Goal: Task Accomplishment & Management: Complete application form

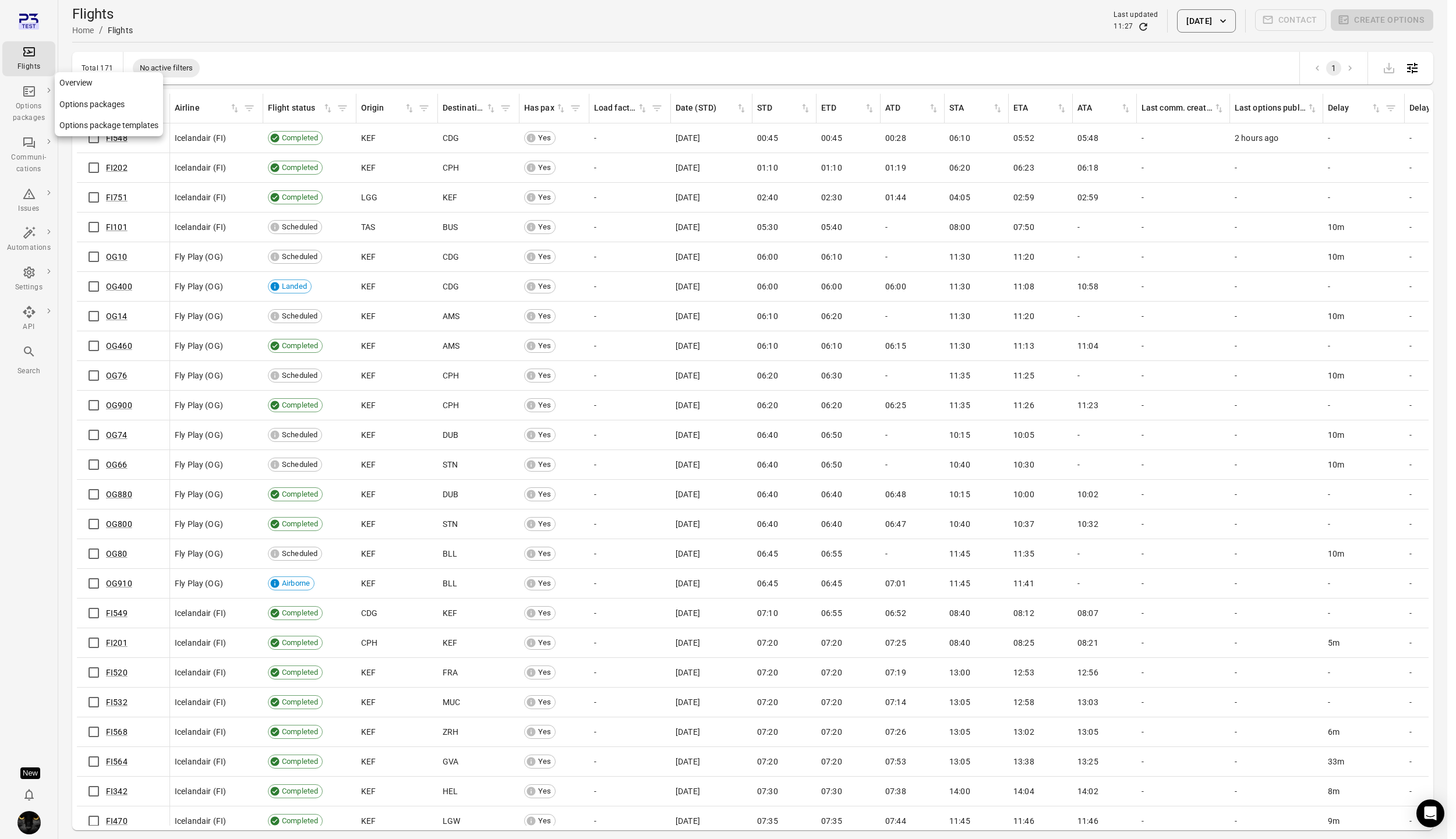
click at [24, 106] on div "Options packages" at bounding box center [29, 112] width 44 height 23
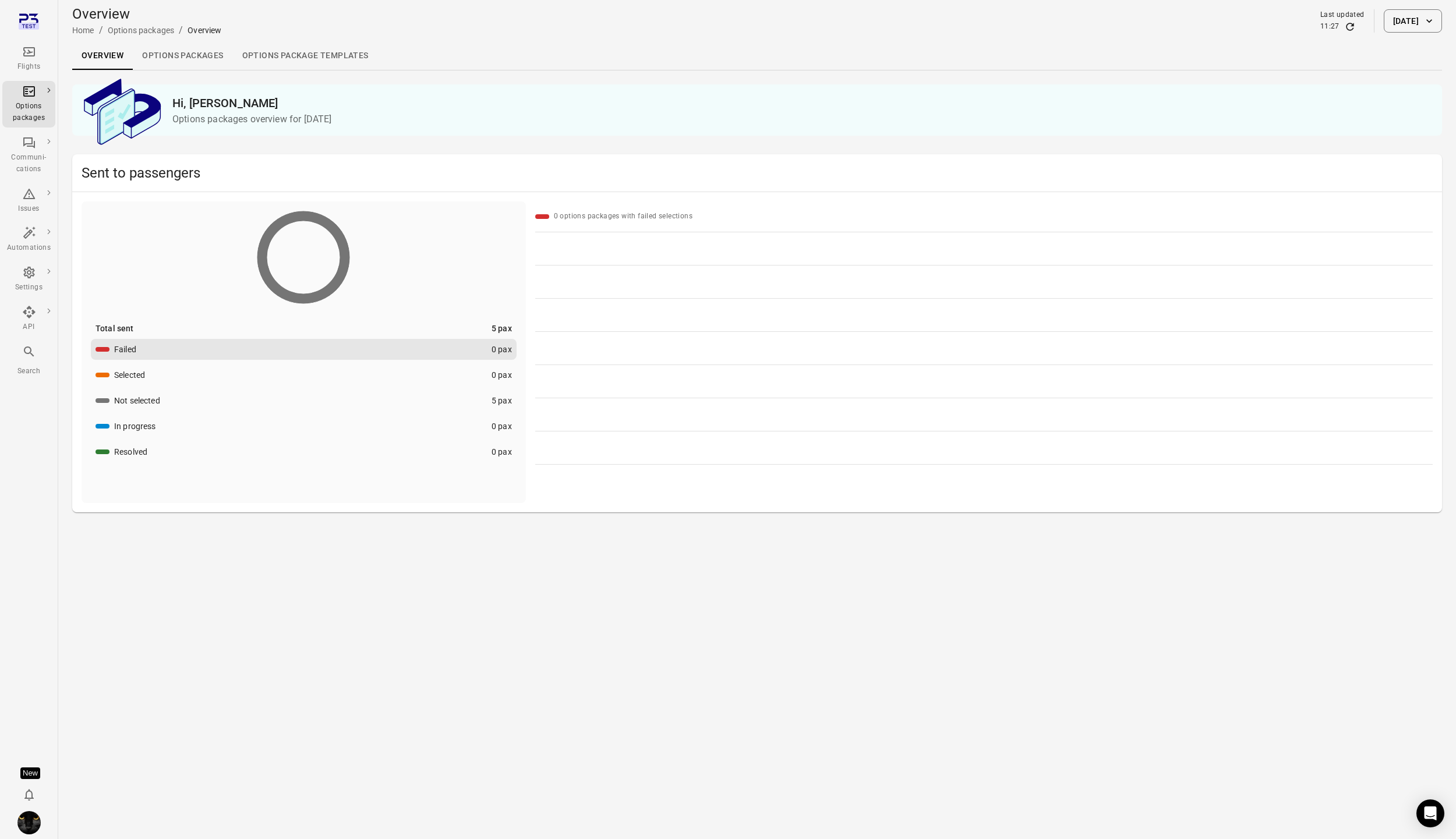
click at [30, 57] on icon "Main navigation" at bounding box center [29, 51] width 14 height 14
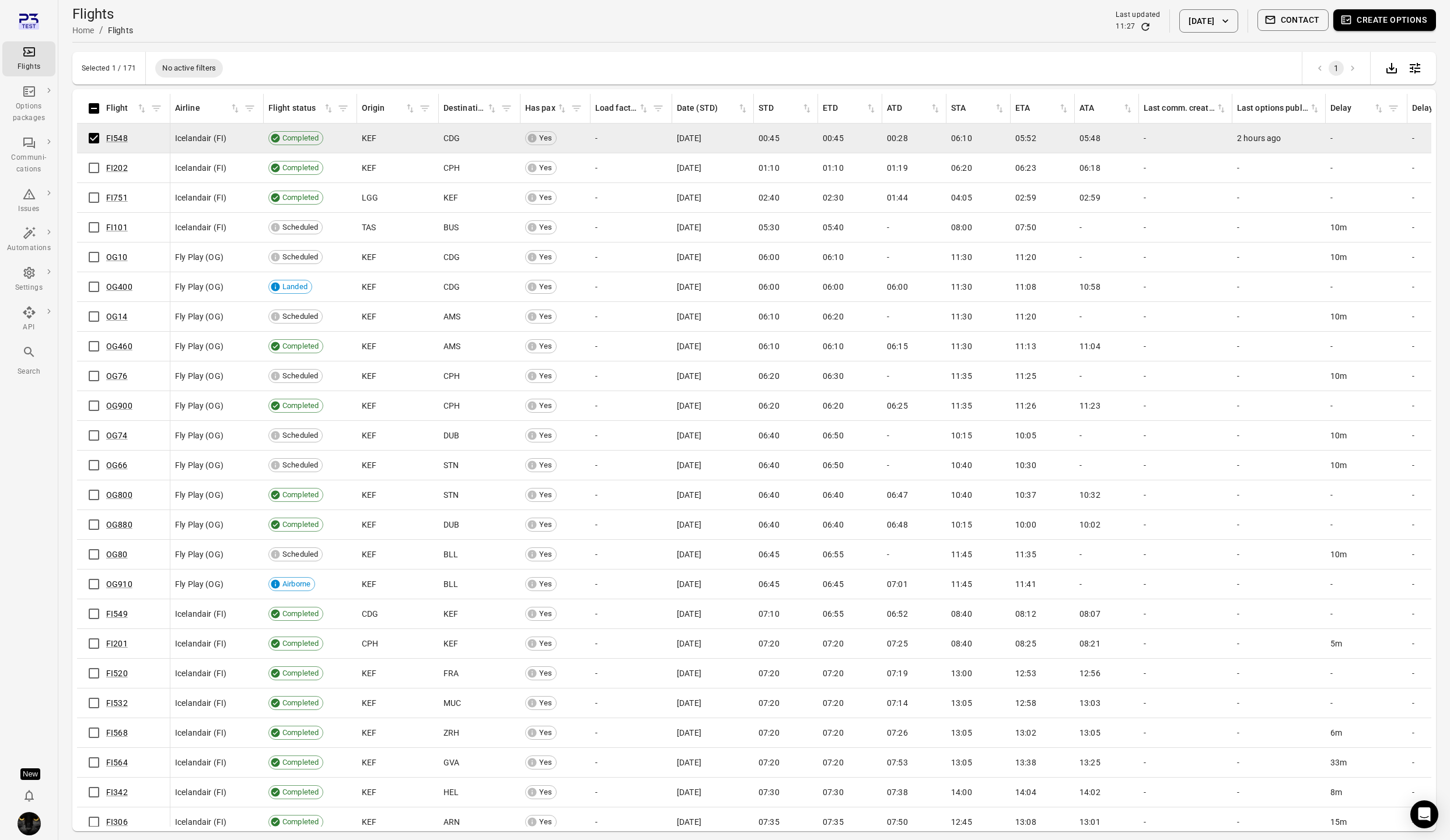
click at [1385, 26] on button "Create options" at bounding box center [1384, 19] width 103 height 21
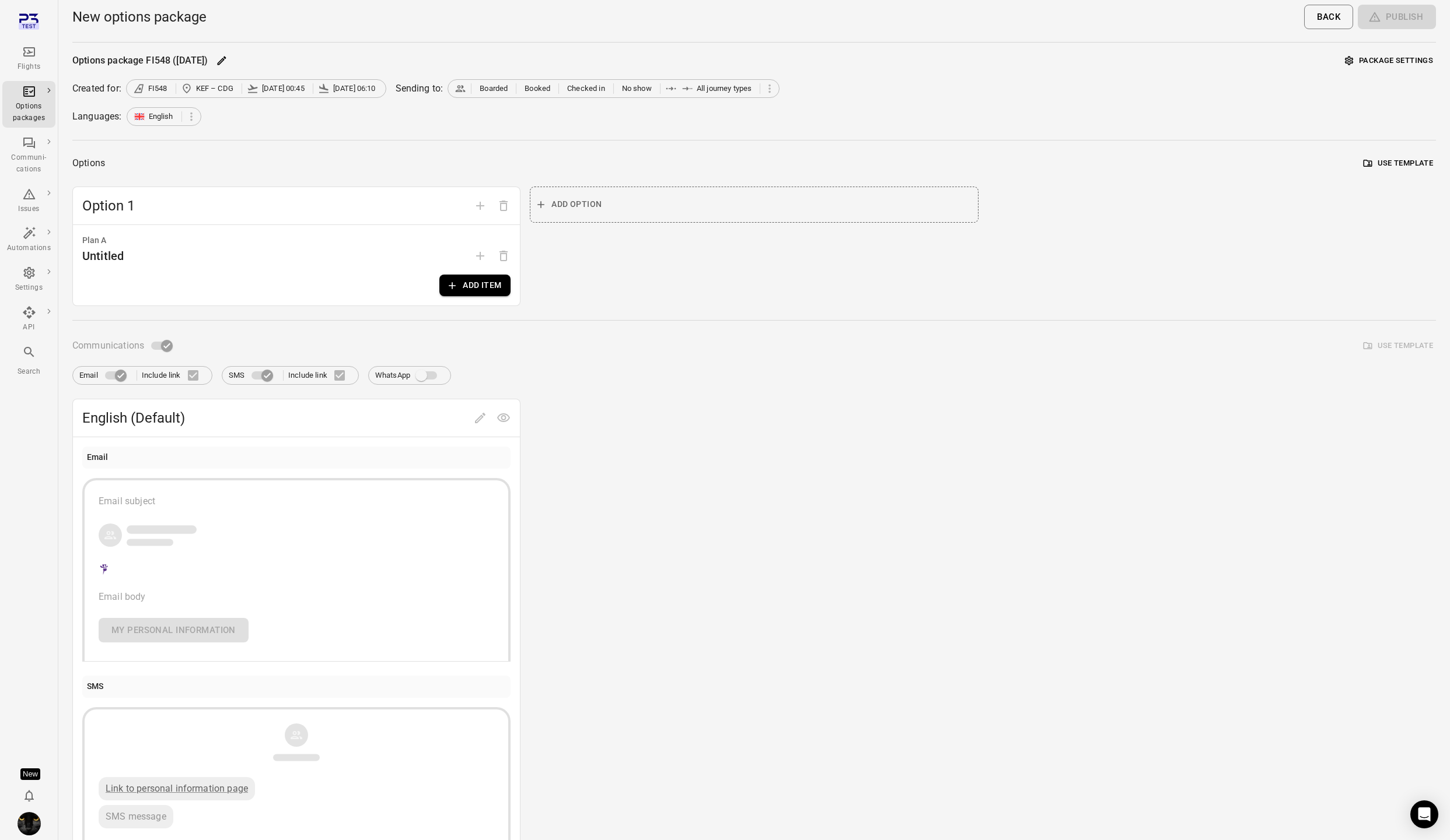
click at [1383, 55] on button "Package settings" at bounding box center [1389, 60] width 94 height 18
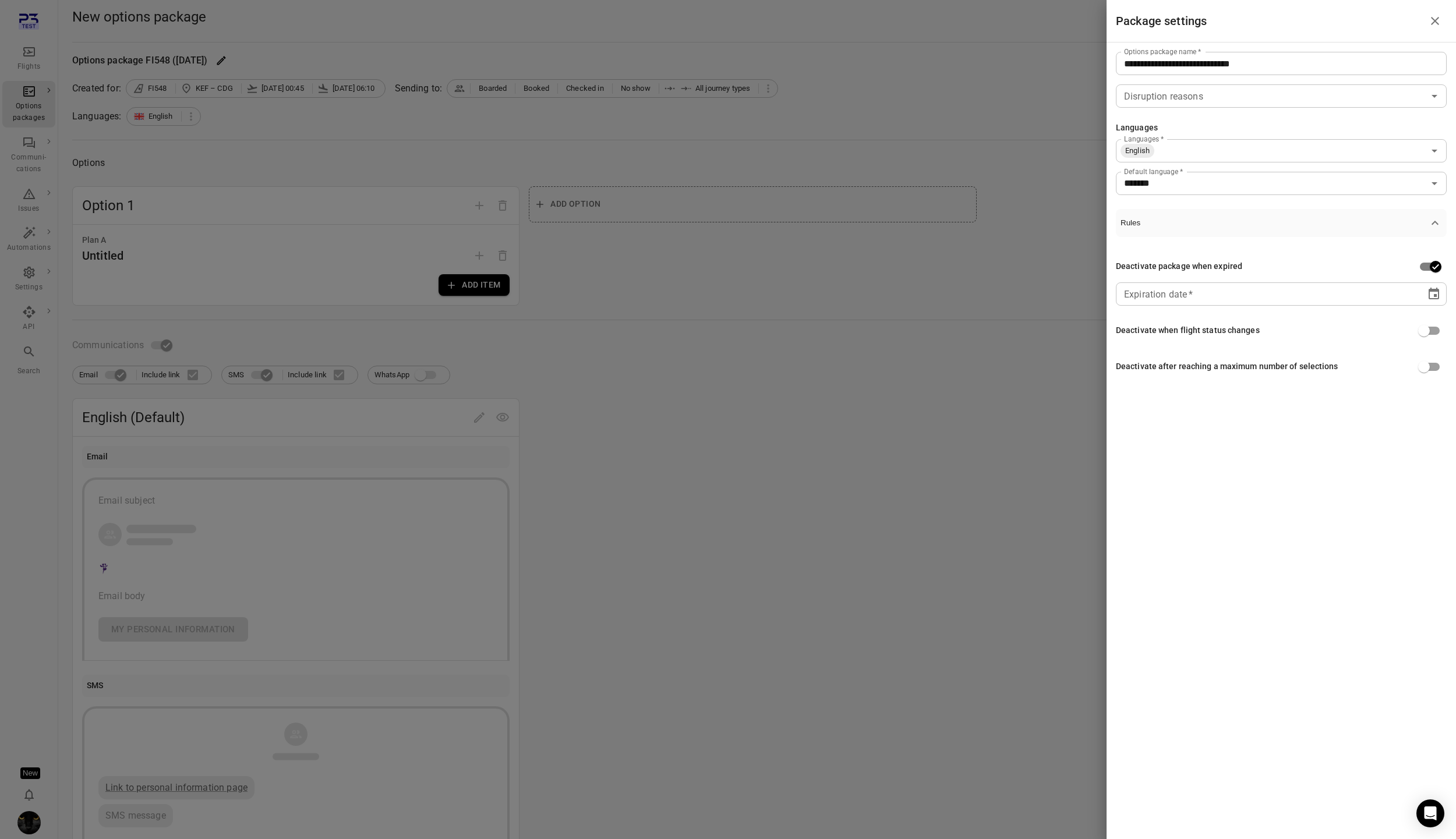
click at [1432, 301] on button "Choose date" at bounding box center [1433, 294] width 23 height 23
click at [1427, 368] on div "Flight statuses   *" at bounding box center [1280, 357] width 330 height 23
click at [1330, 315] on div "Deactivate package when expired Expiration date   * ** **** **** ** * ** Expira…" at bounding box center [1280, 331] width 330 height 188
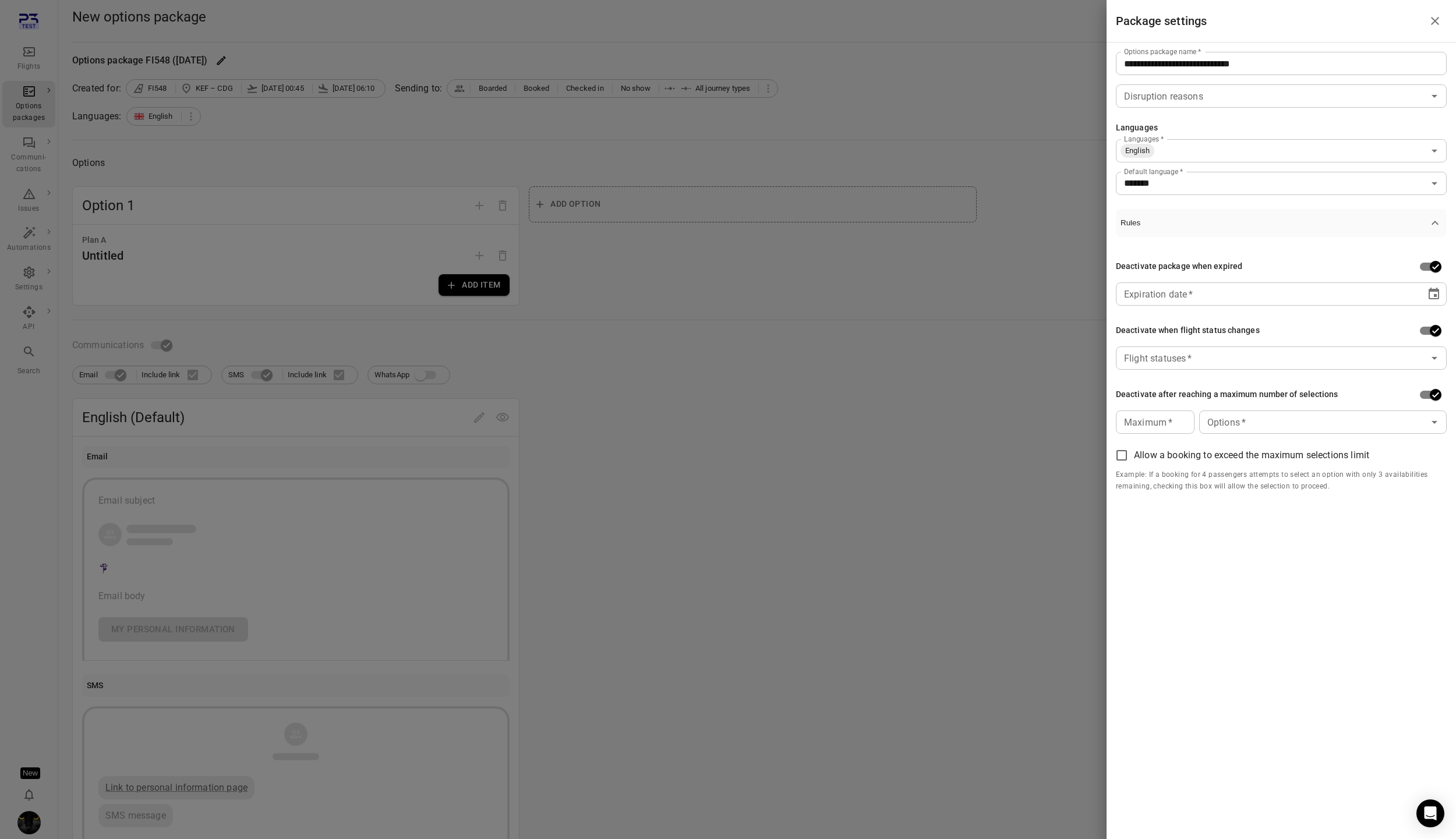
click at [1385, 530] on div "**********" at bounding box center [1280, 420] width 349 height 839
drag, startPoint x: 1317, startPoint y: 432, endPoint x: 1416, endPoint y: 507, distance: 124.2
click at [1424, 514] on div "**********" at bounding box center [1280, 282] width 349 height 478
click at [1288, 528] on div "**********" at bounding box center [1280, 420] width 349 height 839
click at [31, 62] on div at bounding box center [728, 420] width 1456 height 839
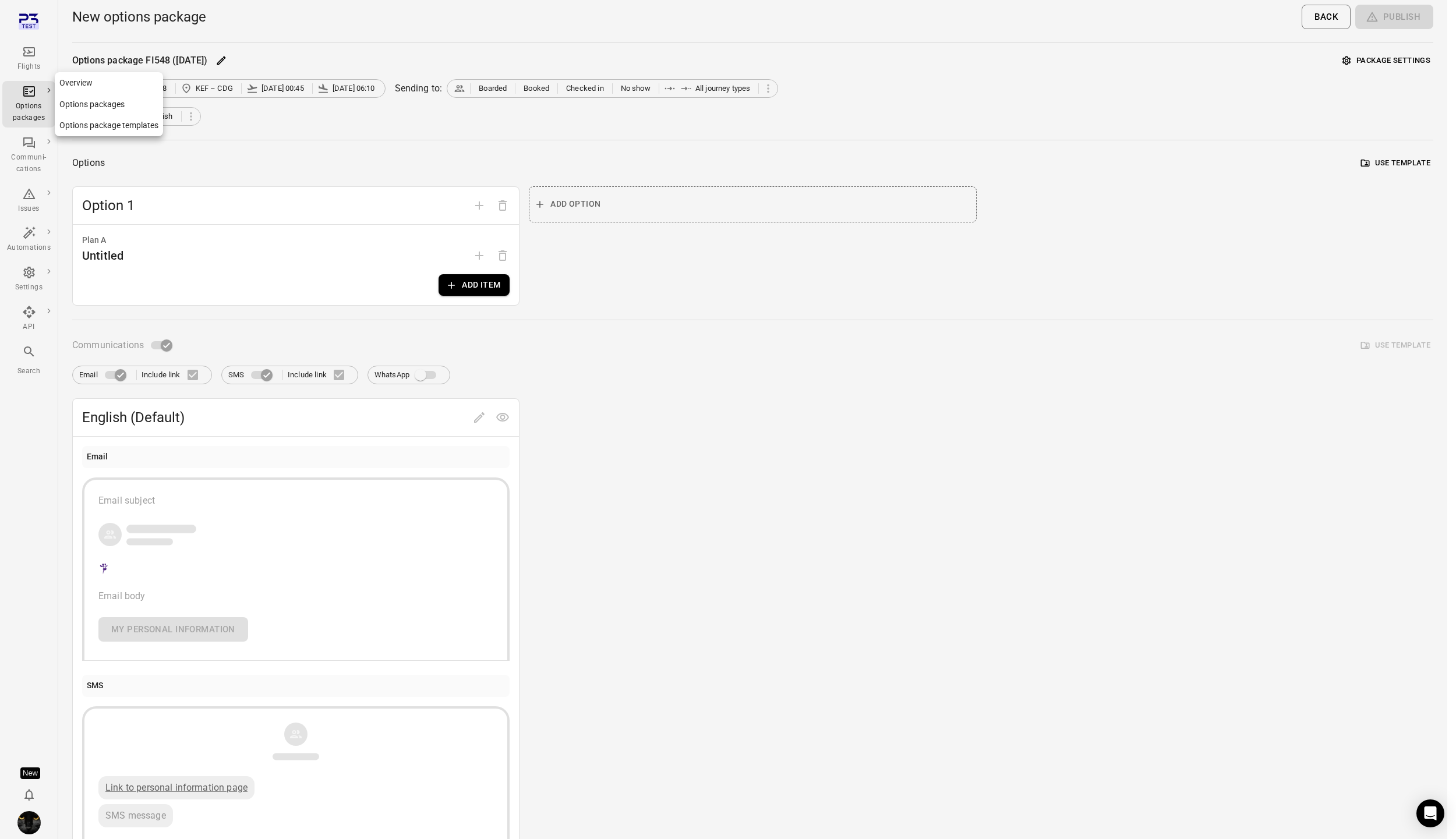
click at [15, 90] on div "Options packages" at bounding box center [29, 104] width 44 height 40
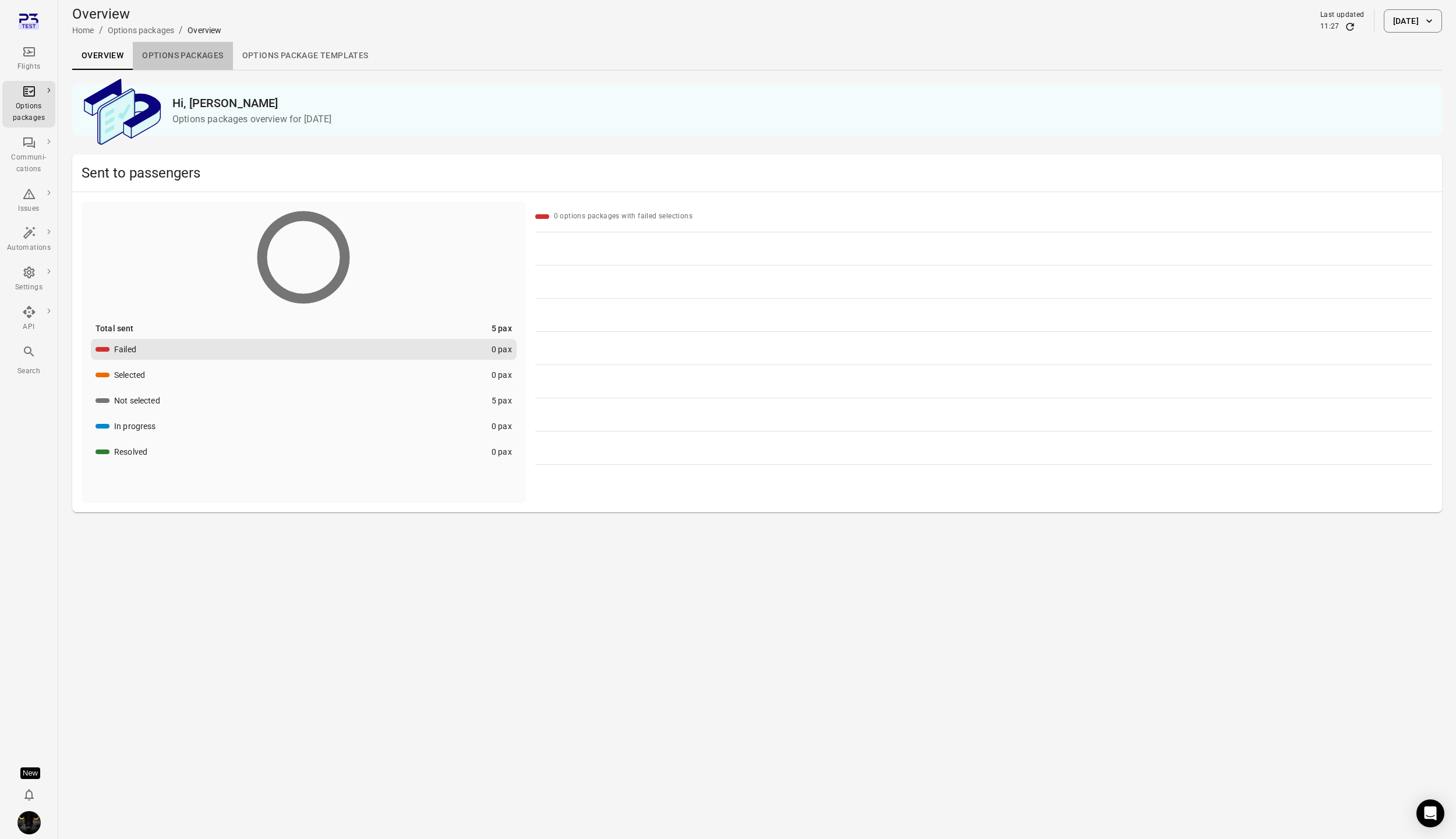
click at [193, 57] on link "Options packages" at bounding box center [182, 56] width 100 height 28
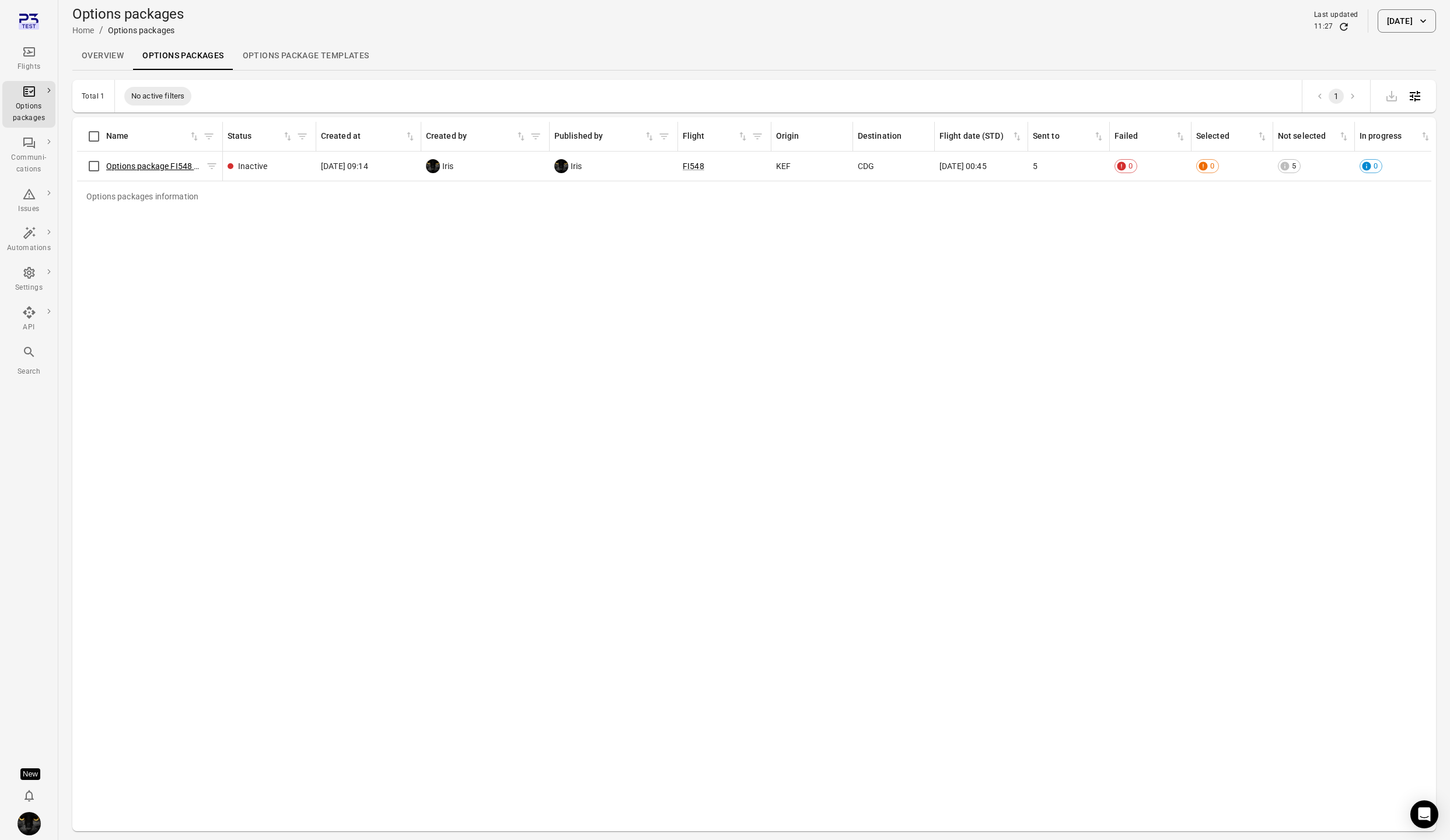
click at [160, 162] on link "Options package FI548 ([DATE])" at bounding box center [165, 166] width 119 height 9
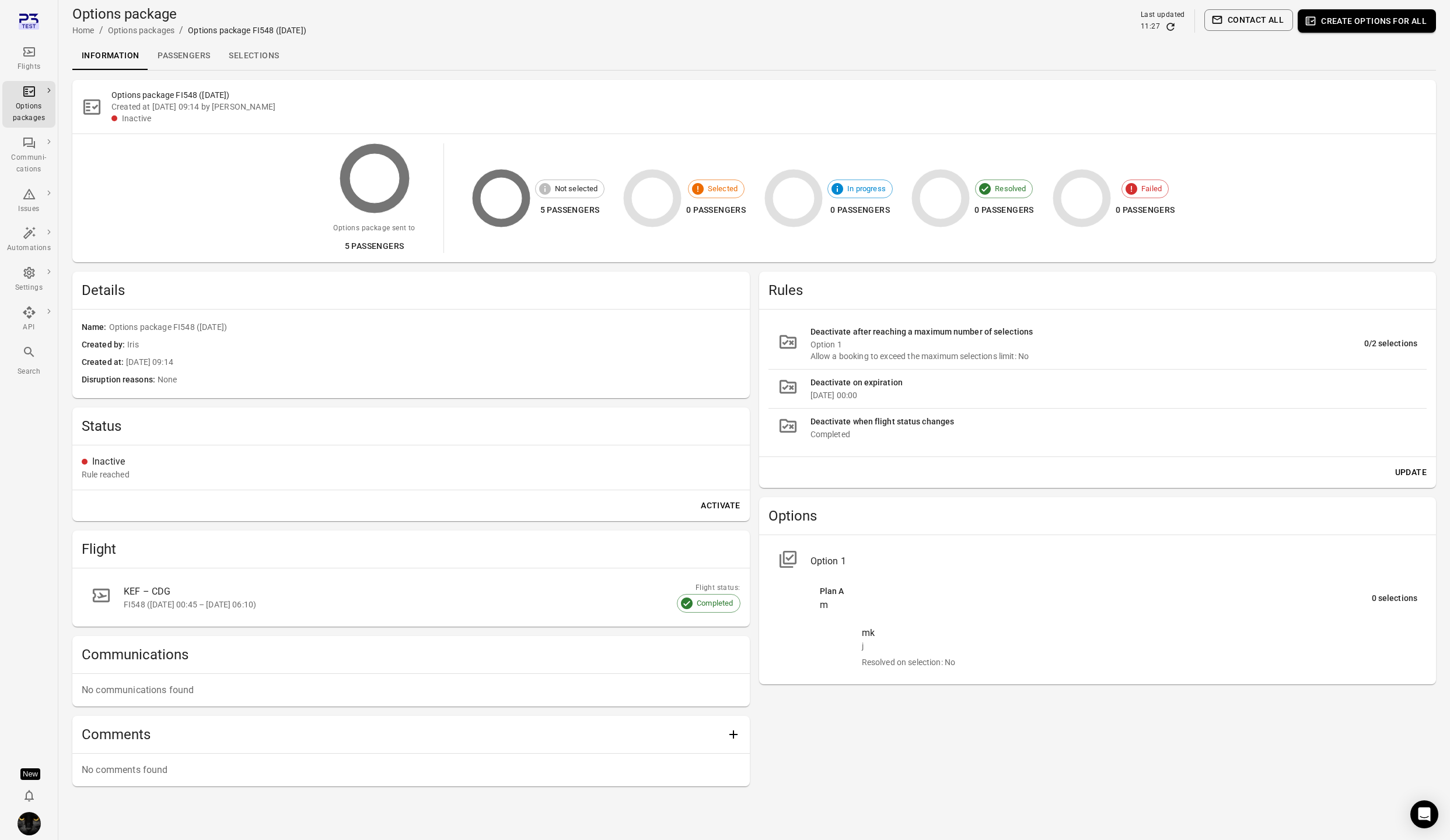
click at [1418, 469] on button "Update" at bounding box center [1411, 472] width 41 height 21
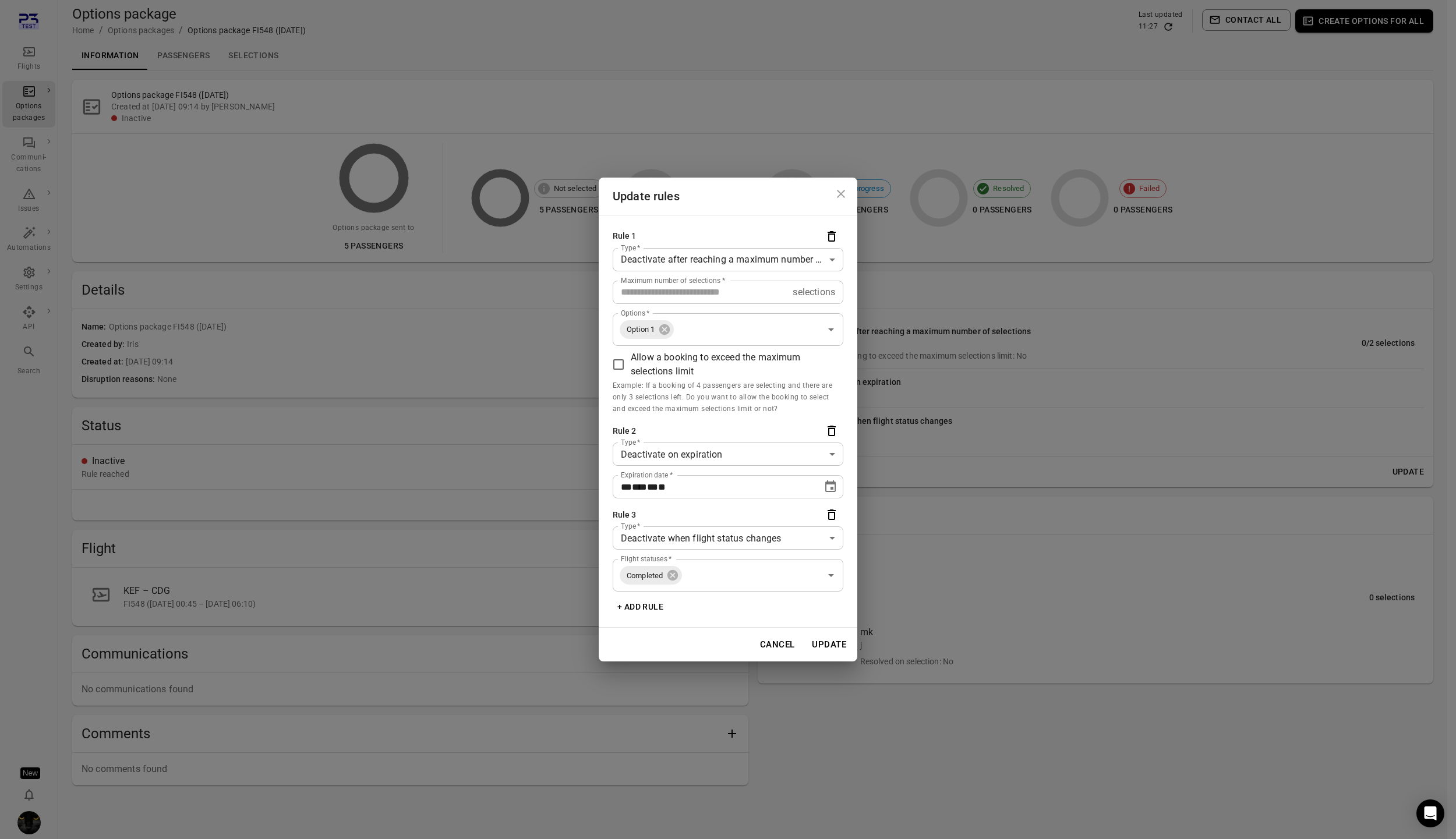
click at [814, 260] on body "Flights Options packages Communi-cations Issues Automations Settings API Search…" at bounding box center [728, 425] width 1456 height 851
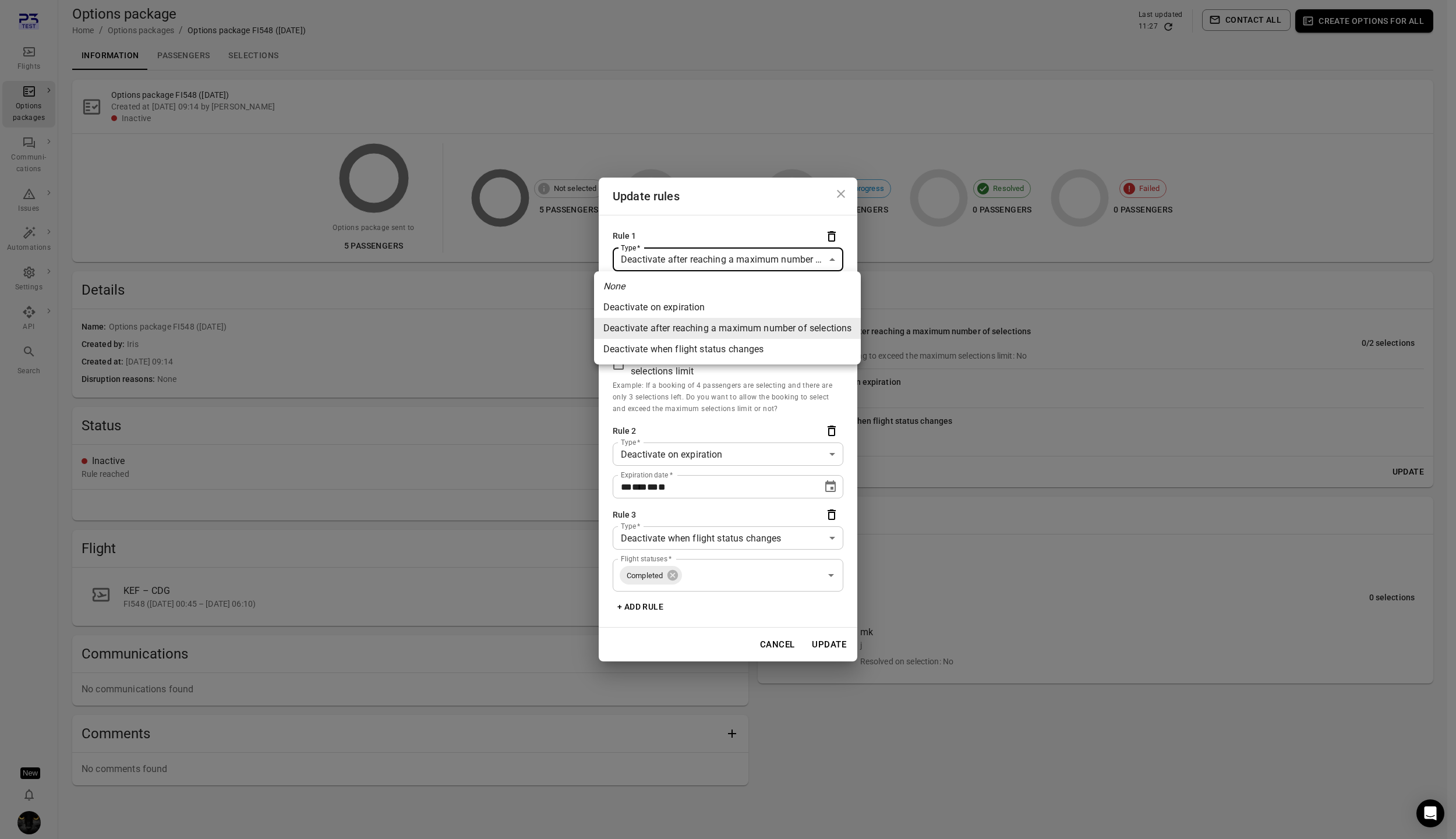
click at [847, 252] on div at bounding box center [728, 420] width 1456 height 839
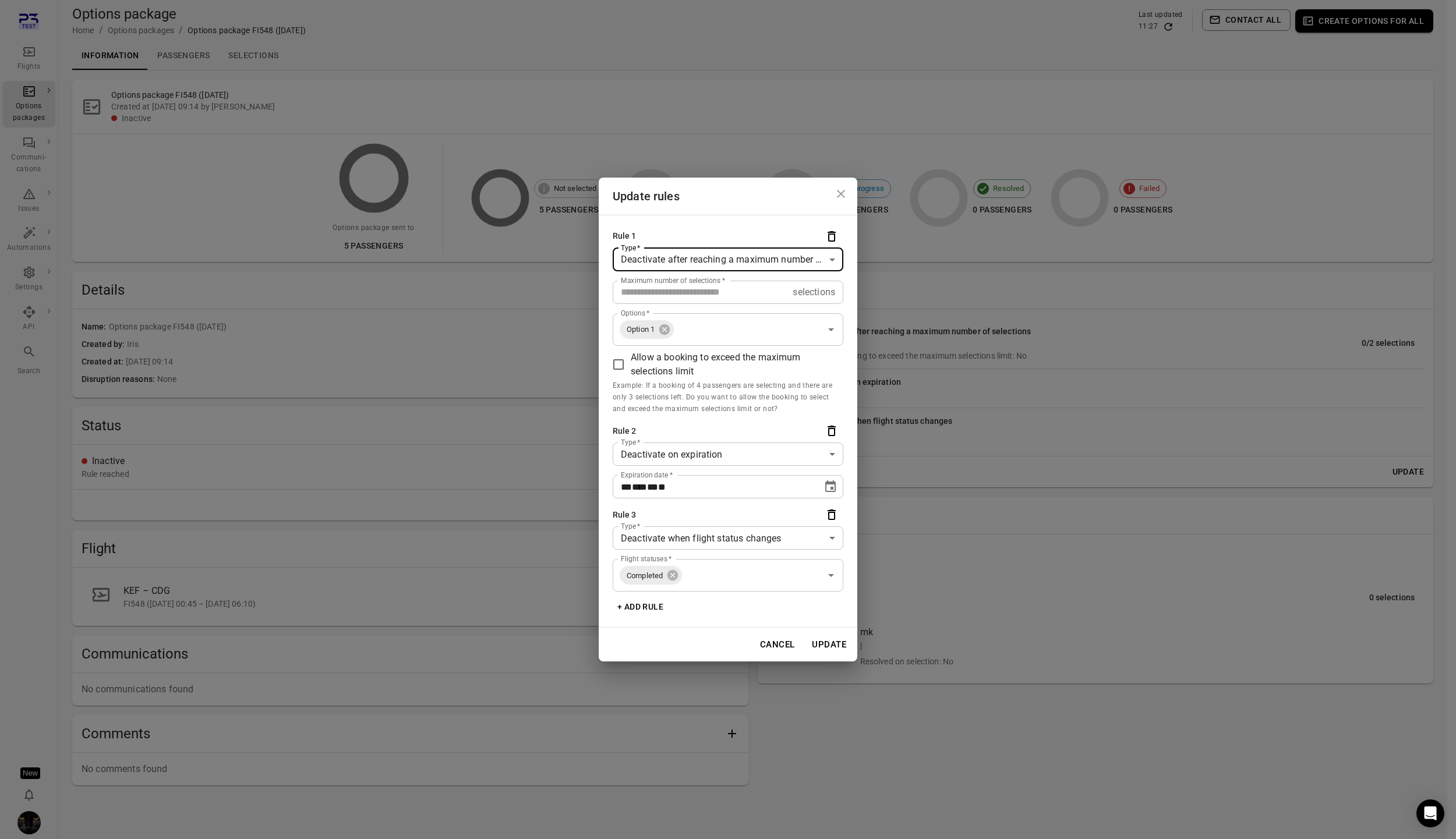
click at [744, 215] on div "**********" at bounding box center [728, 421] width 258 height 413
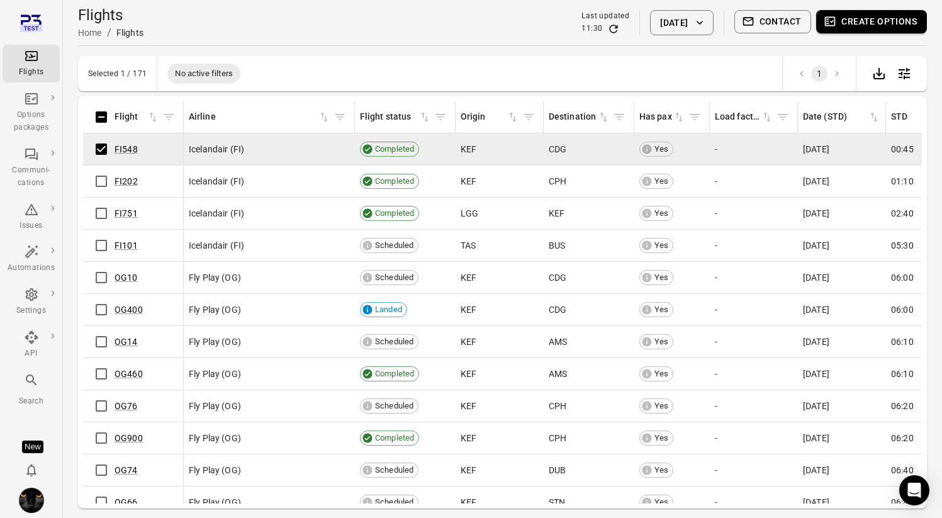
click at [874, 23] on button "Create options" at bounding box center [871, 21] width 111 height 23
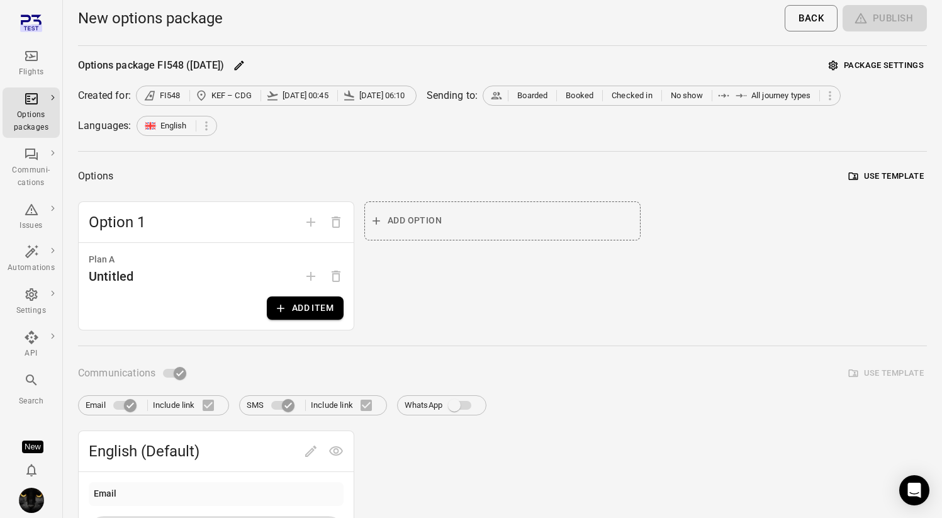
click at [887, 57] on button "Package settings" at bounding box center [875, 65] width 101 height 19
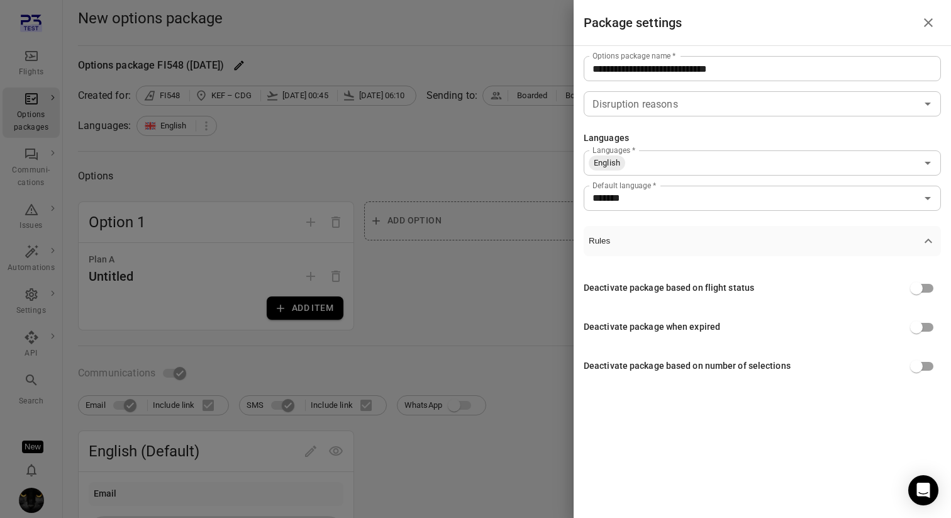
click at [667, 328] on div "Deactivate package when expired" at bounding box center [652, 327] width 136 height 14
click at [511, 308] on div at bounding box center [475, 259] width 951 height 518
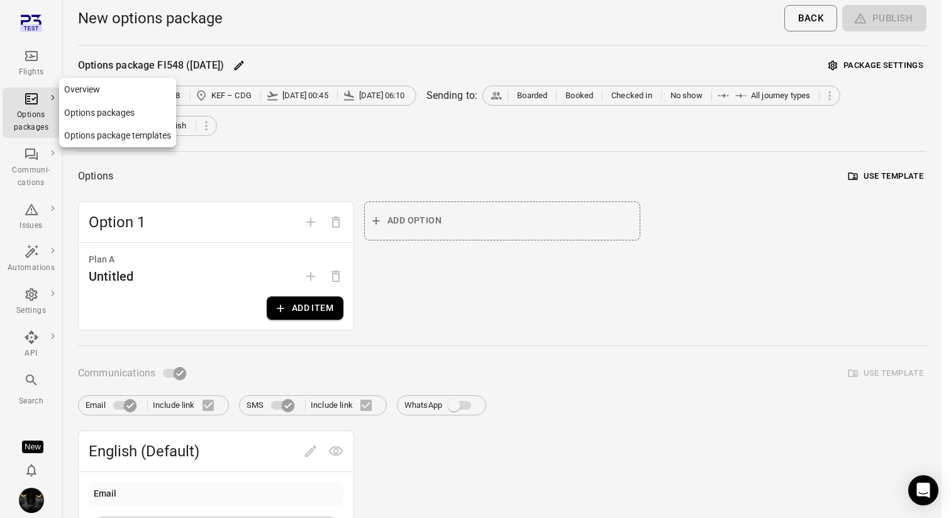
click at [27, 98] on icon "Main navigation" at bounding box center [31, 99] width 9 height 6
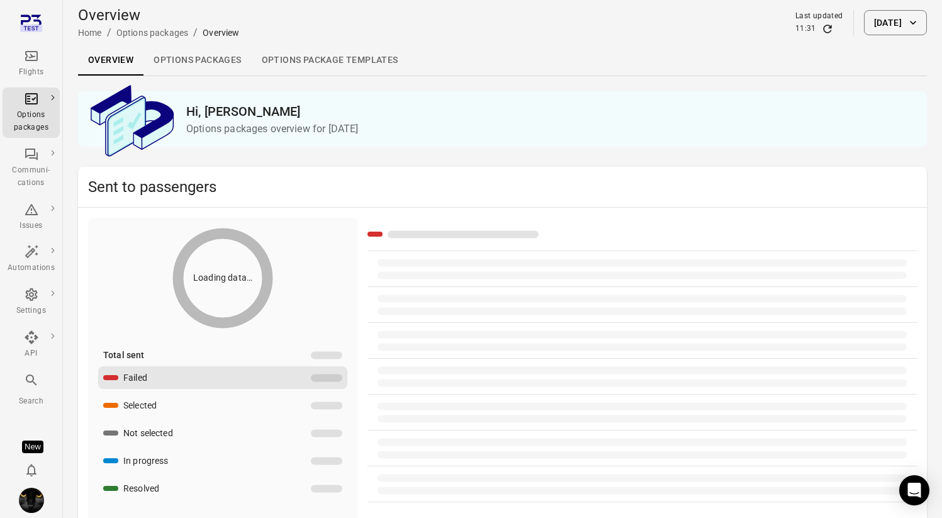
click at [211, 60] on link "Options packages" at bounding box center [197, 60] width 108 height 30
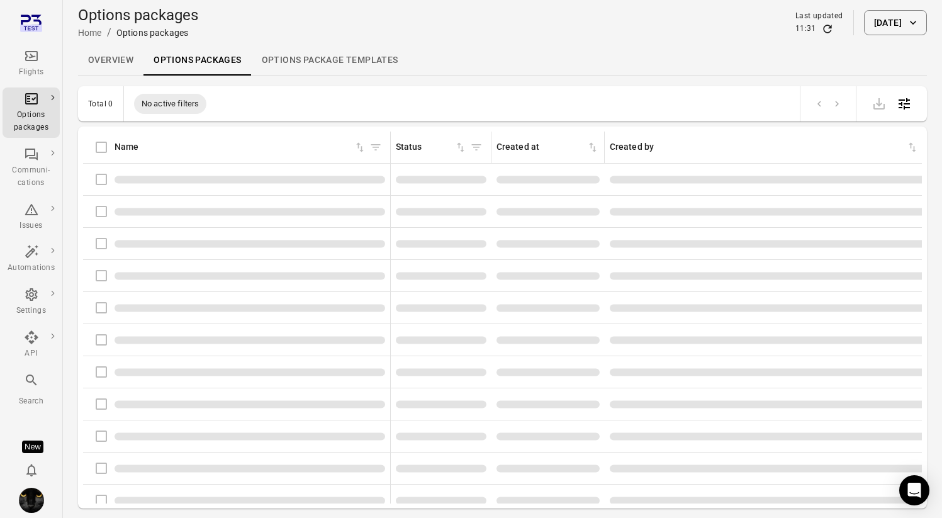
click at [211, 60] on link "Options packages" at bounding box center [197, 60] width 108 height 30
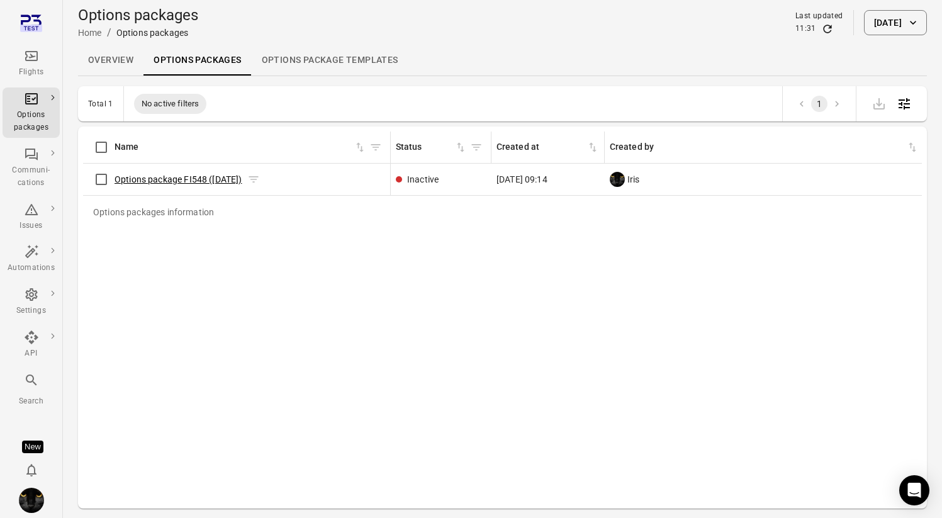
click at [141, 175] on link "Options package FI548 ([DATE])" at bounding box center [178, 179] width 128 height 10
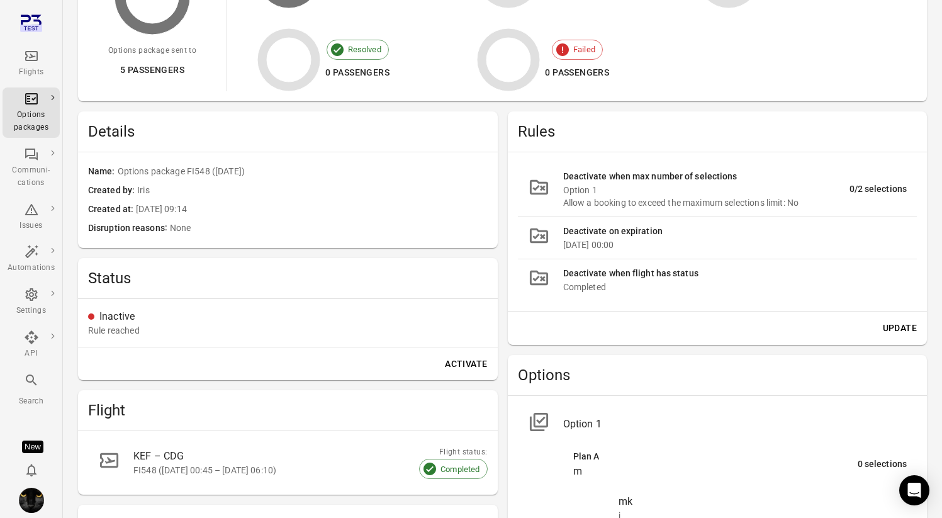
scroll to position [211, 0]
